Goal: Find specific page/section: Find specific page/section

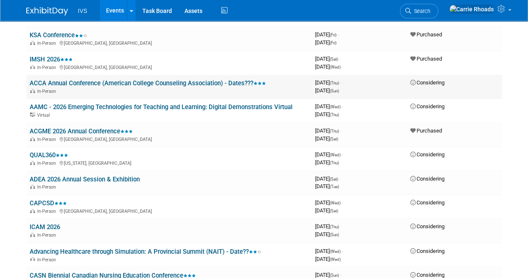
scroll to position [501, 0]
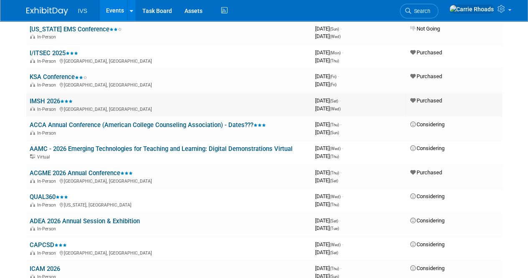
click at [48, 99] on link "IMSH 2026" at bounding box center [51, 101] width 43 height 8
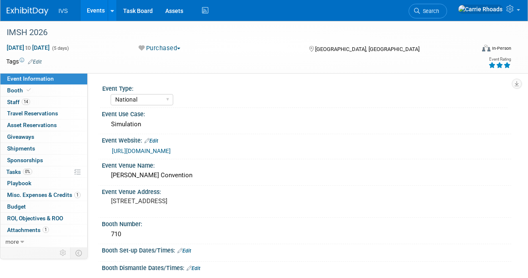
select select "National"
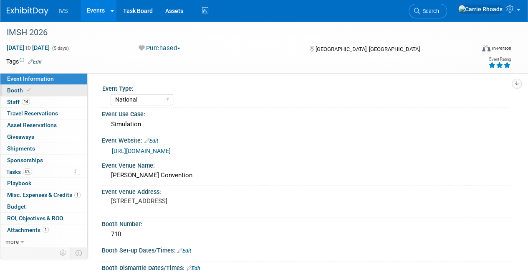
click at [18, 88] on span "Booth" at bounding box center [19, 90] width 25 height 7
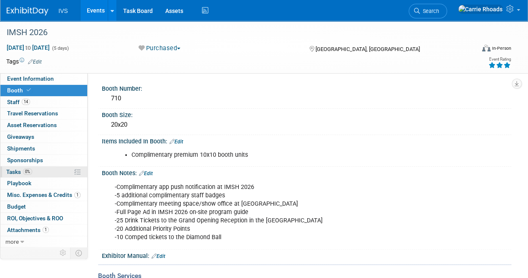
click at [23, 173] on span "Tasks 0%" at bounding box center [19, 171] width 26 height 7
